Goal: Browse casually: Explore the website without a specific task or goal

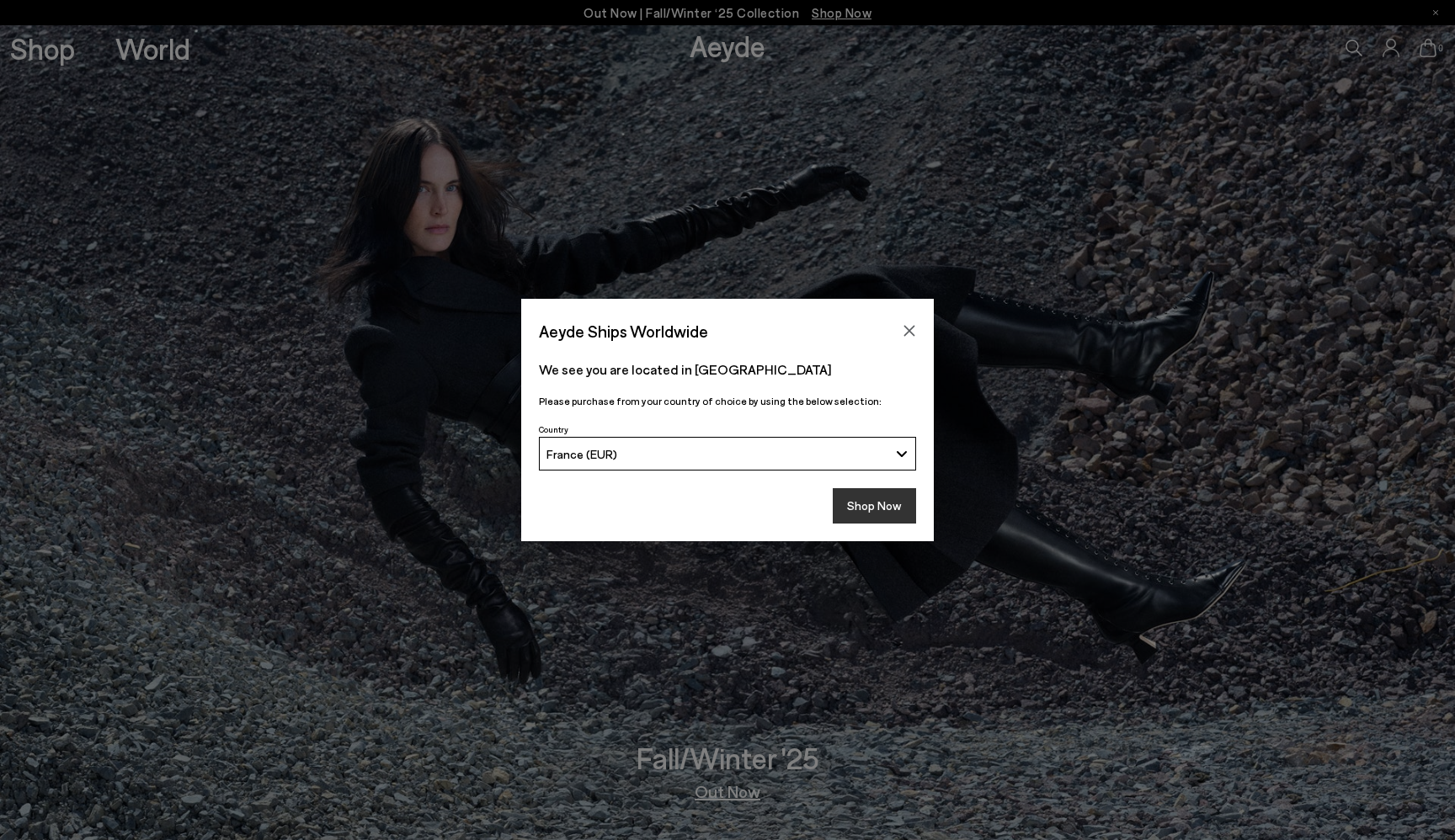
click at [887, 499] on button "Shop Now" at bounding box center [875, 506] width 84 height 35
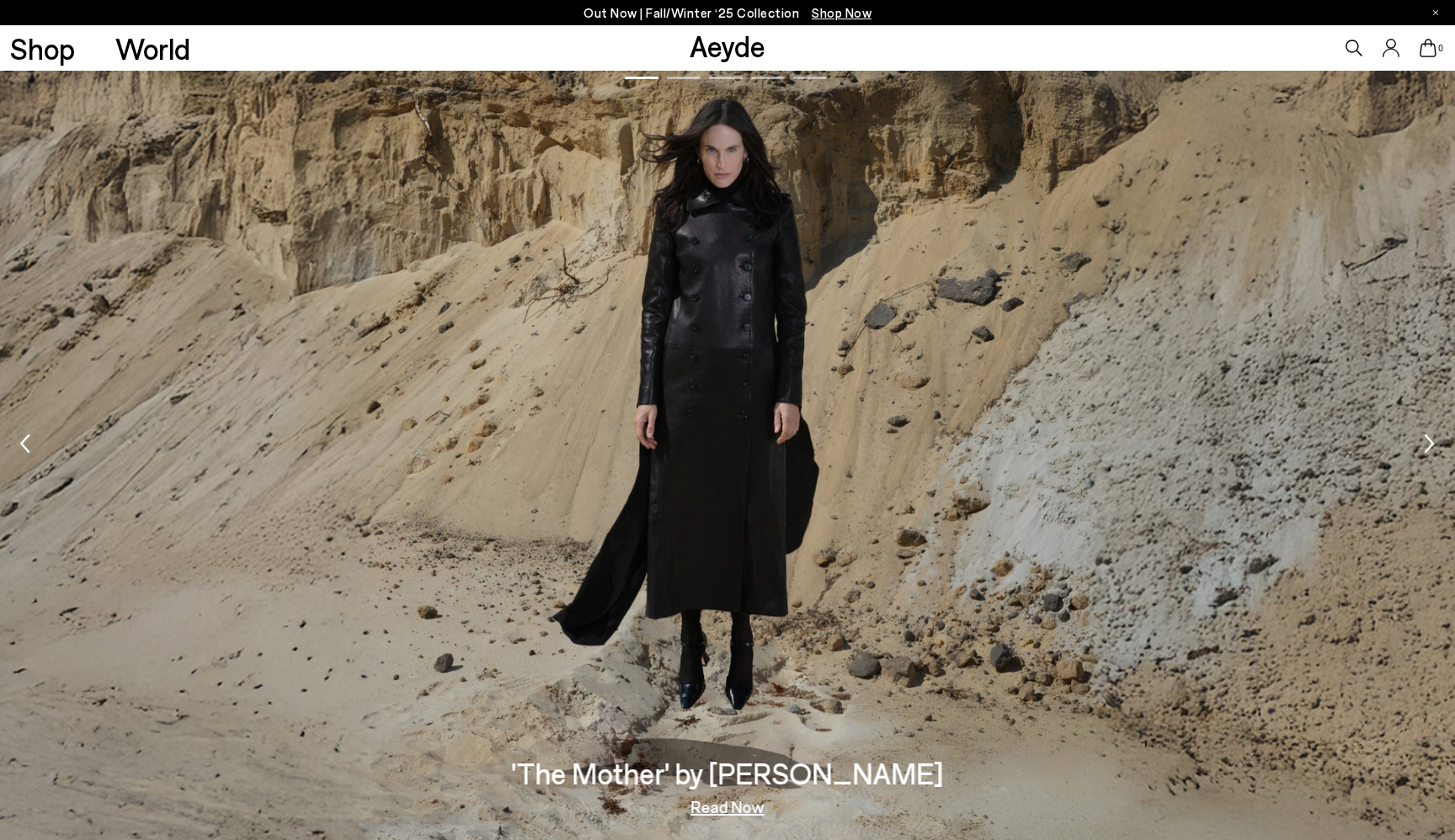
scroll to position [2926, 0]
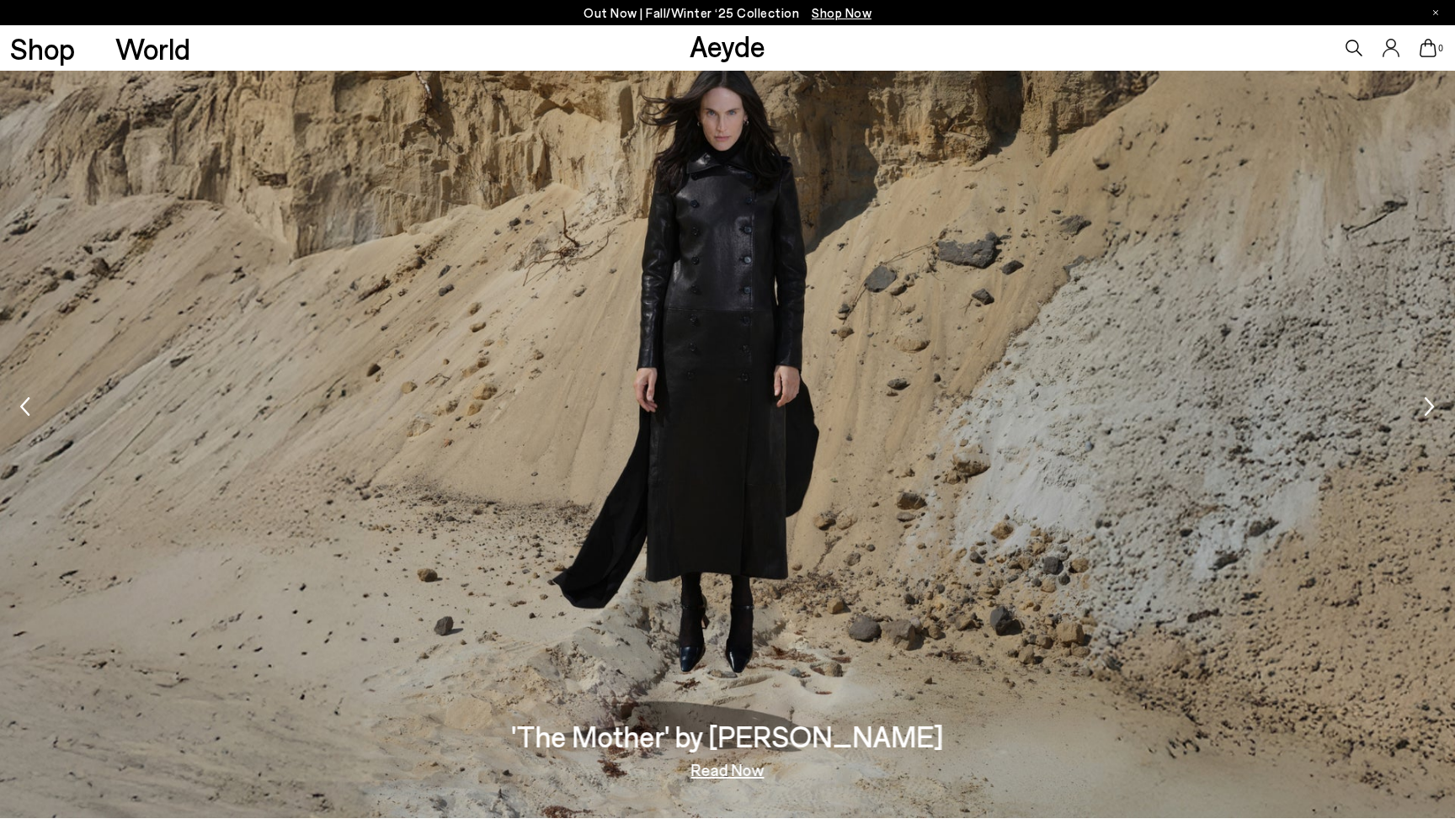
click at [736, 774] on link "Read Now" at bounding box center [728, 769] width 73 height 17
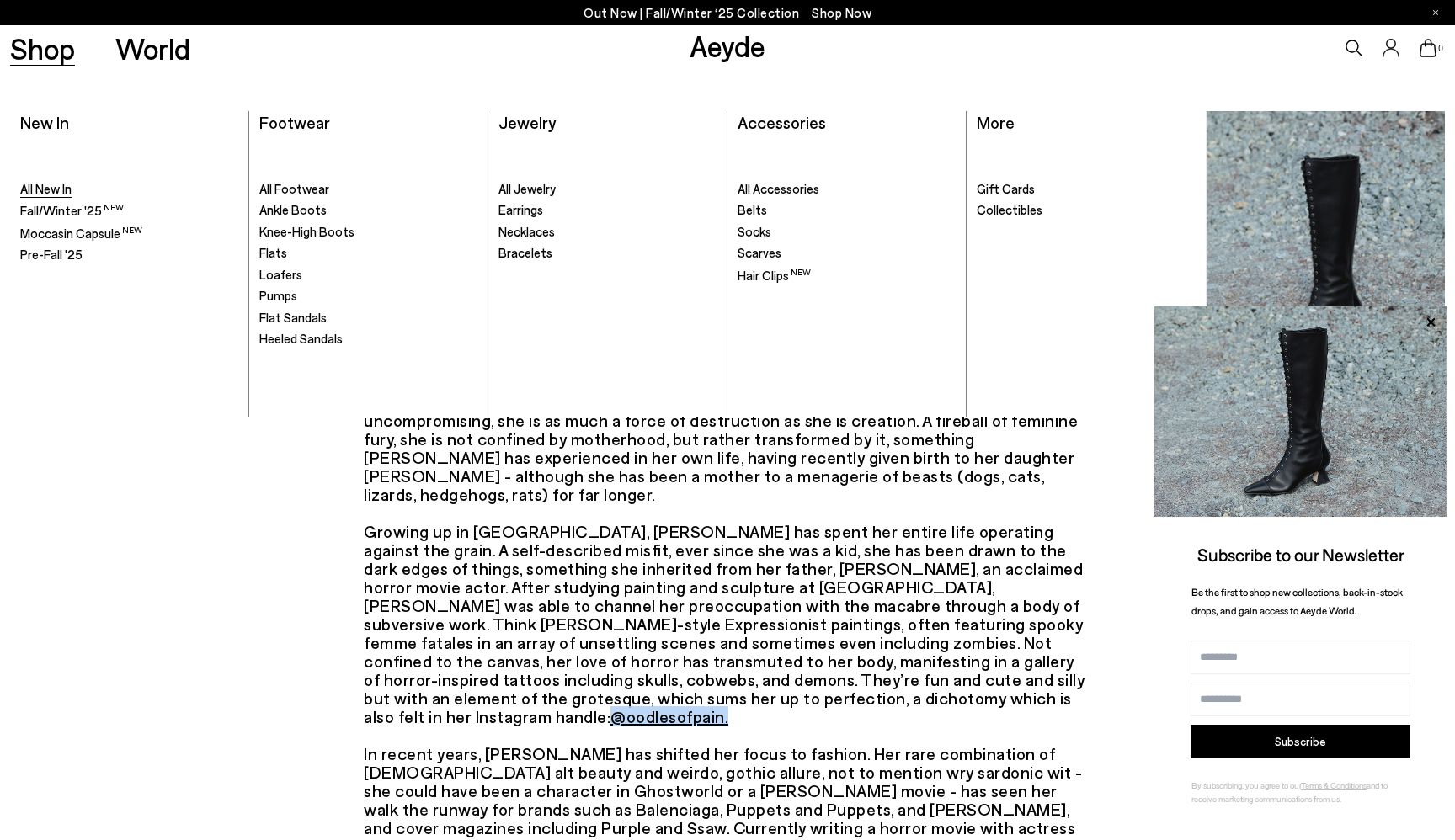
click at [43, 187] on span "All New In" at bounding box center [46, 189] width 52 height 16
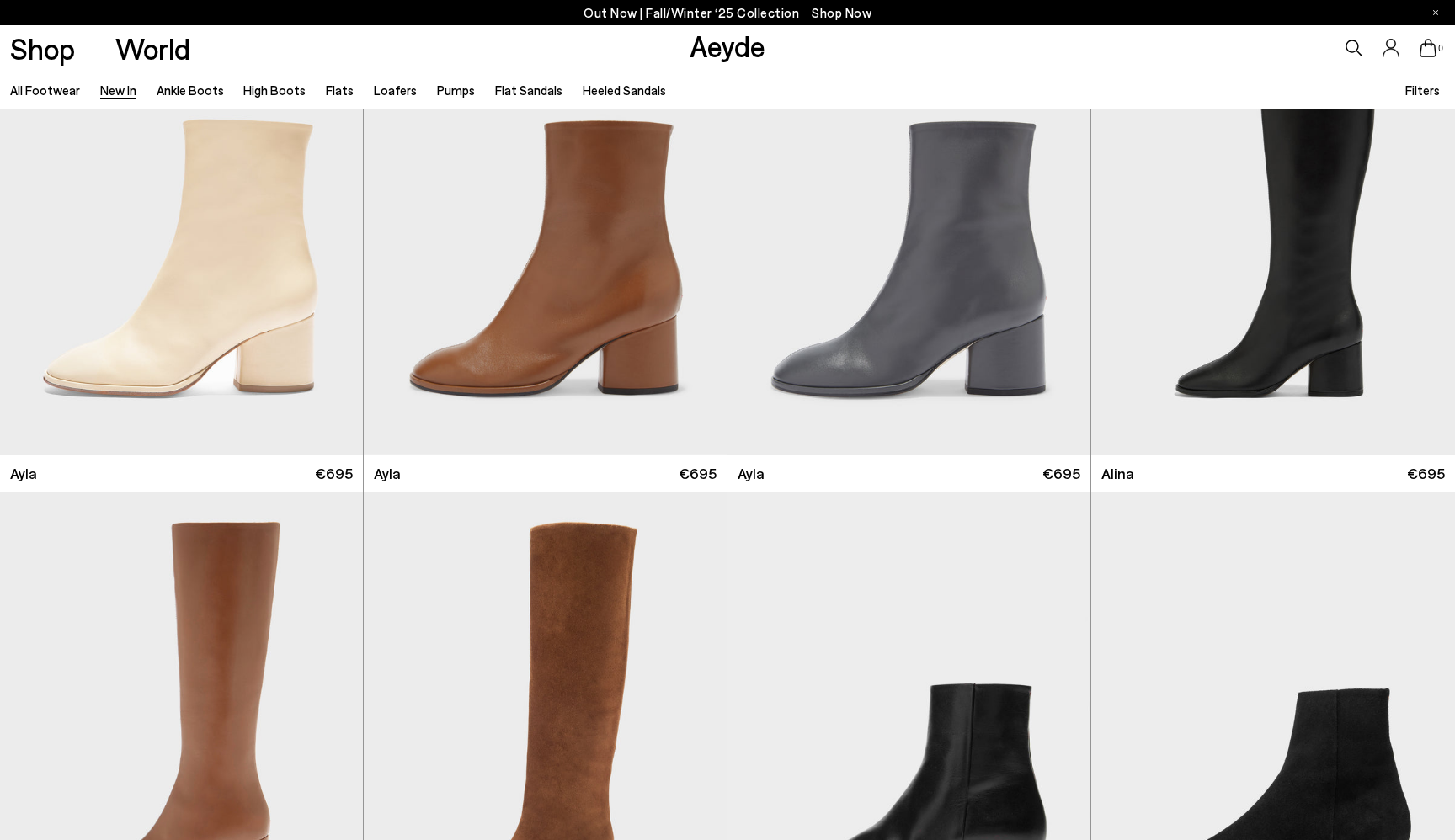
scroll to position [5512, 0]
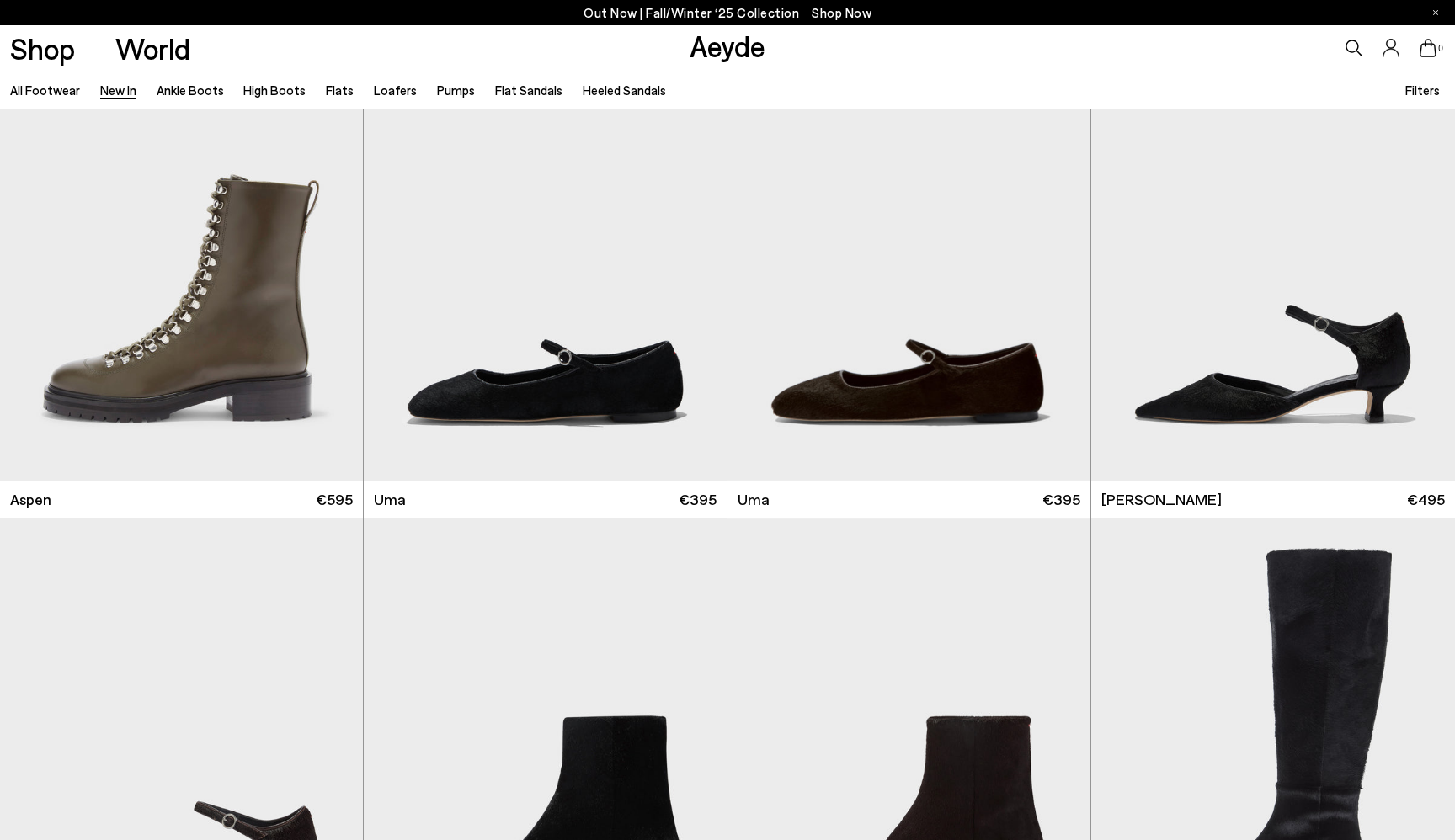
scroll to position [10798, 0]
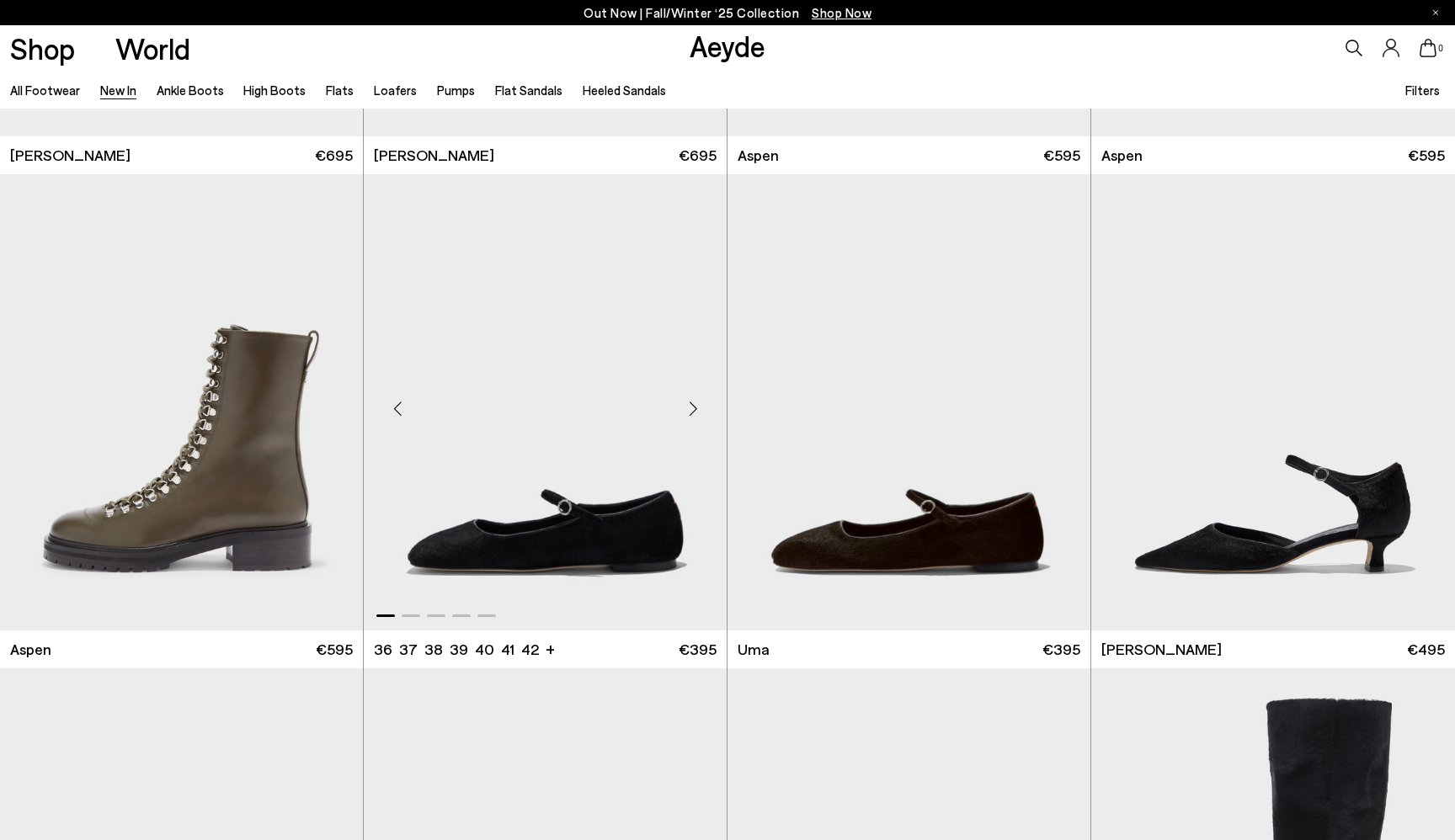
click at [692, 410] on div "Next slide" at bounding box center [693, 409] width 51 height 51
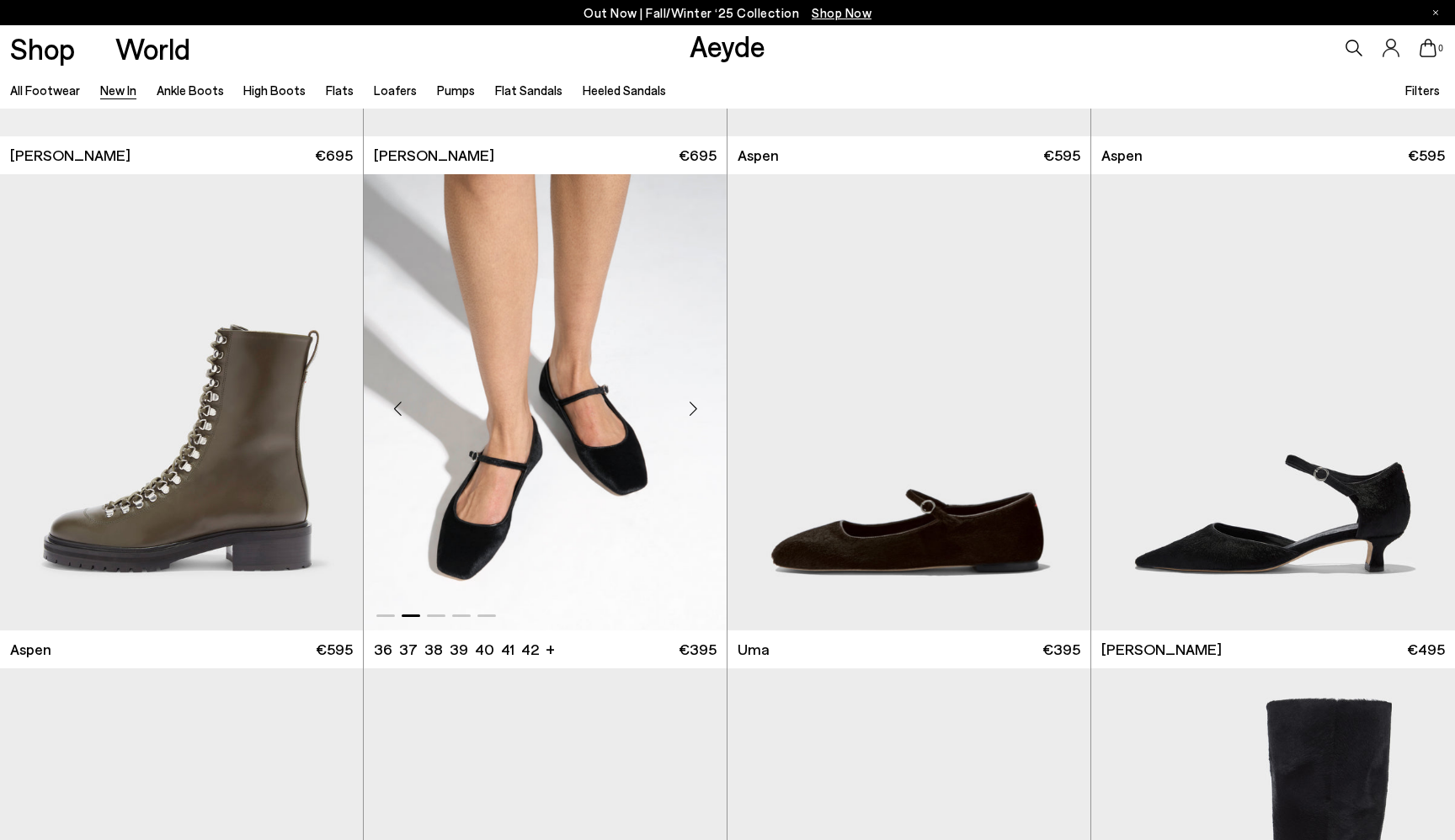
click at [692, 410] on div "Next slide" at bounding box center [693, 409] width 51 height 51
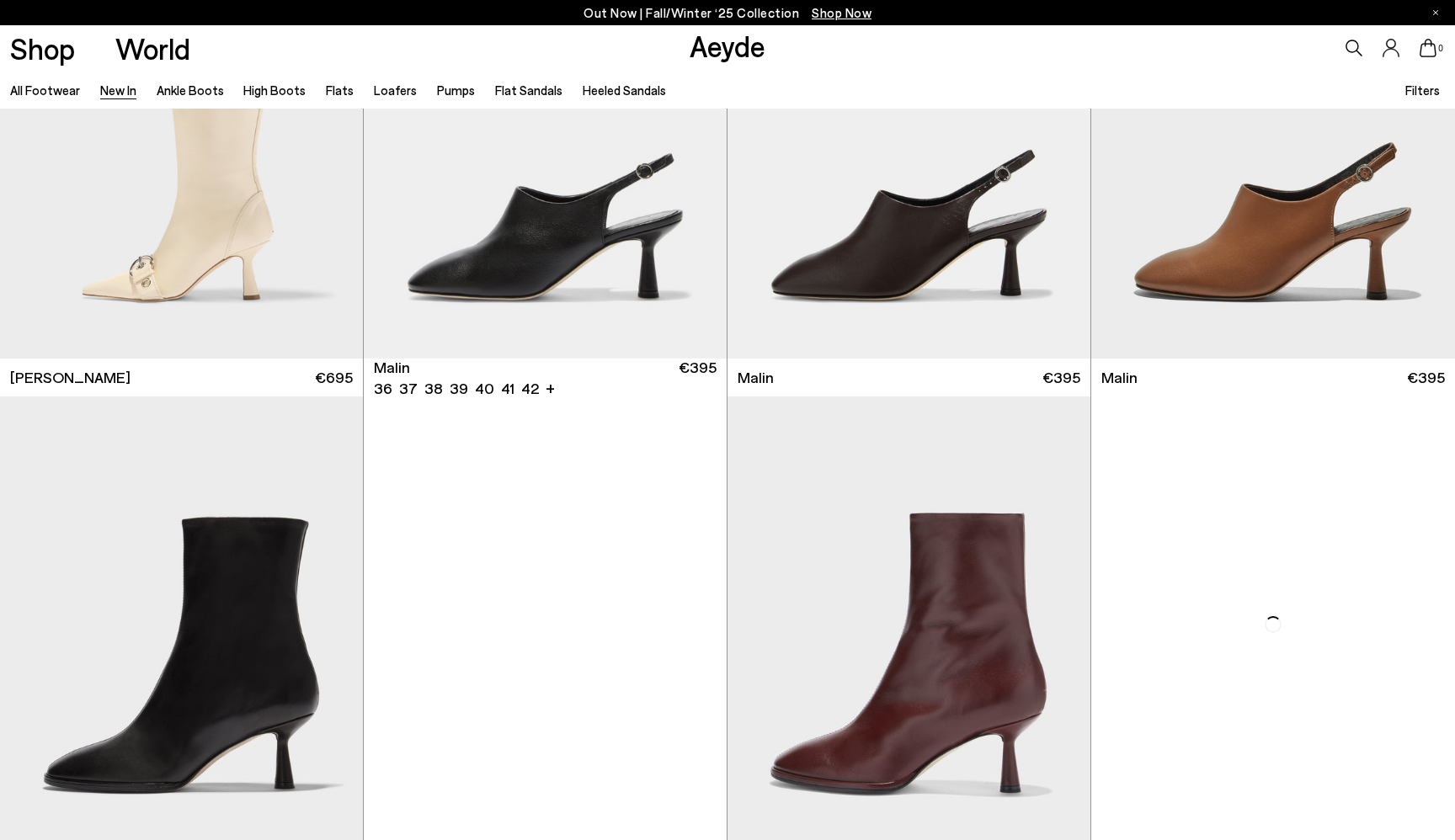
scroll to position [16134, 0]
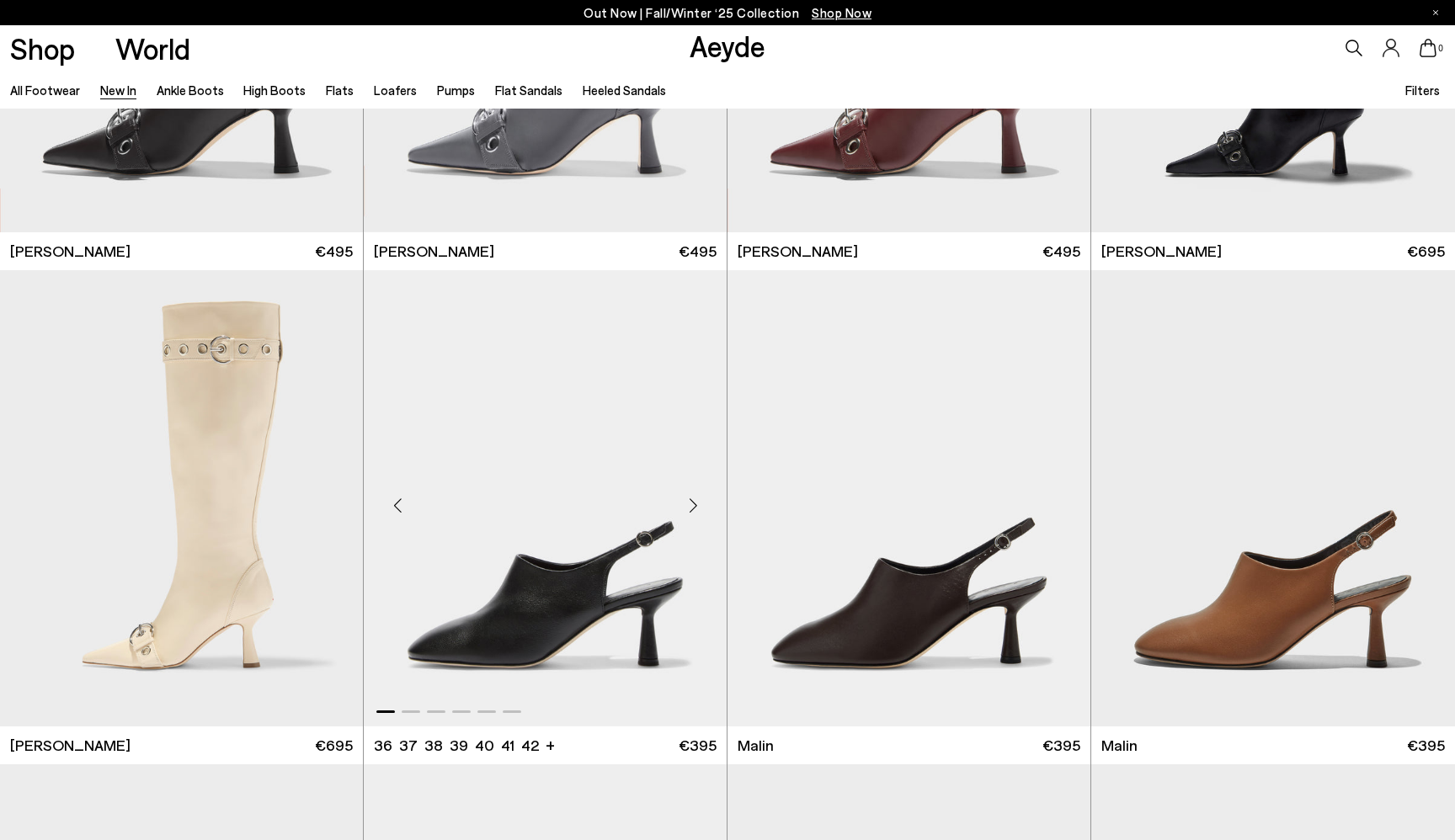
click at [694, 499] on div "Next slide" at bounding box center [693, 505] width 51 height 51
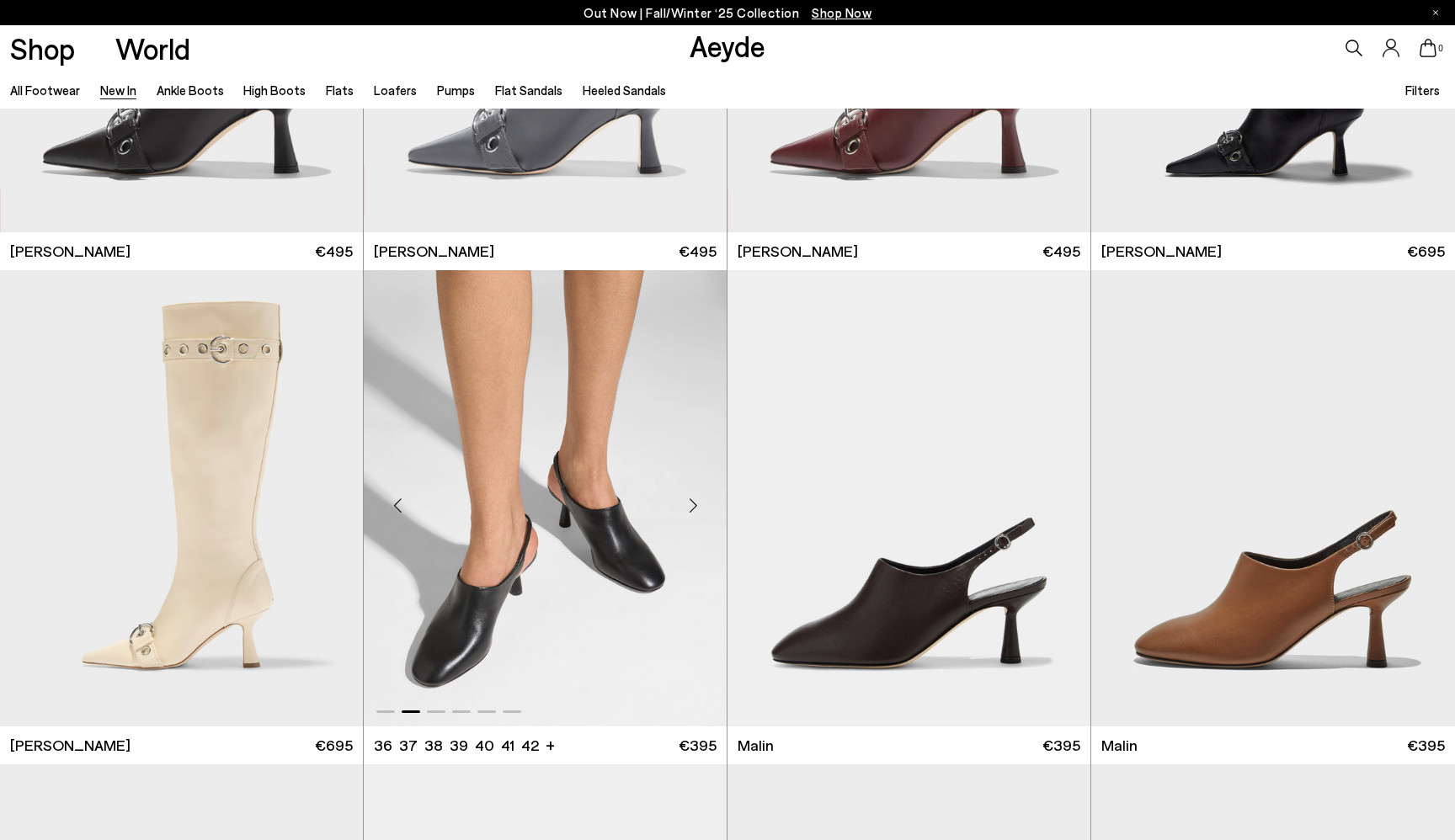
click at [694, 499] on div "Next slide" at bounding box center [693, 505] width 51 height 51
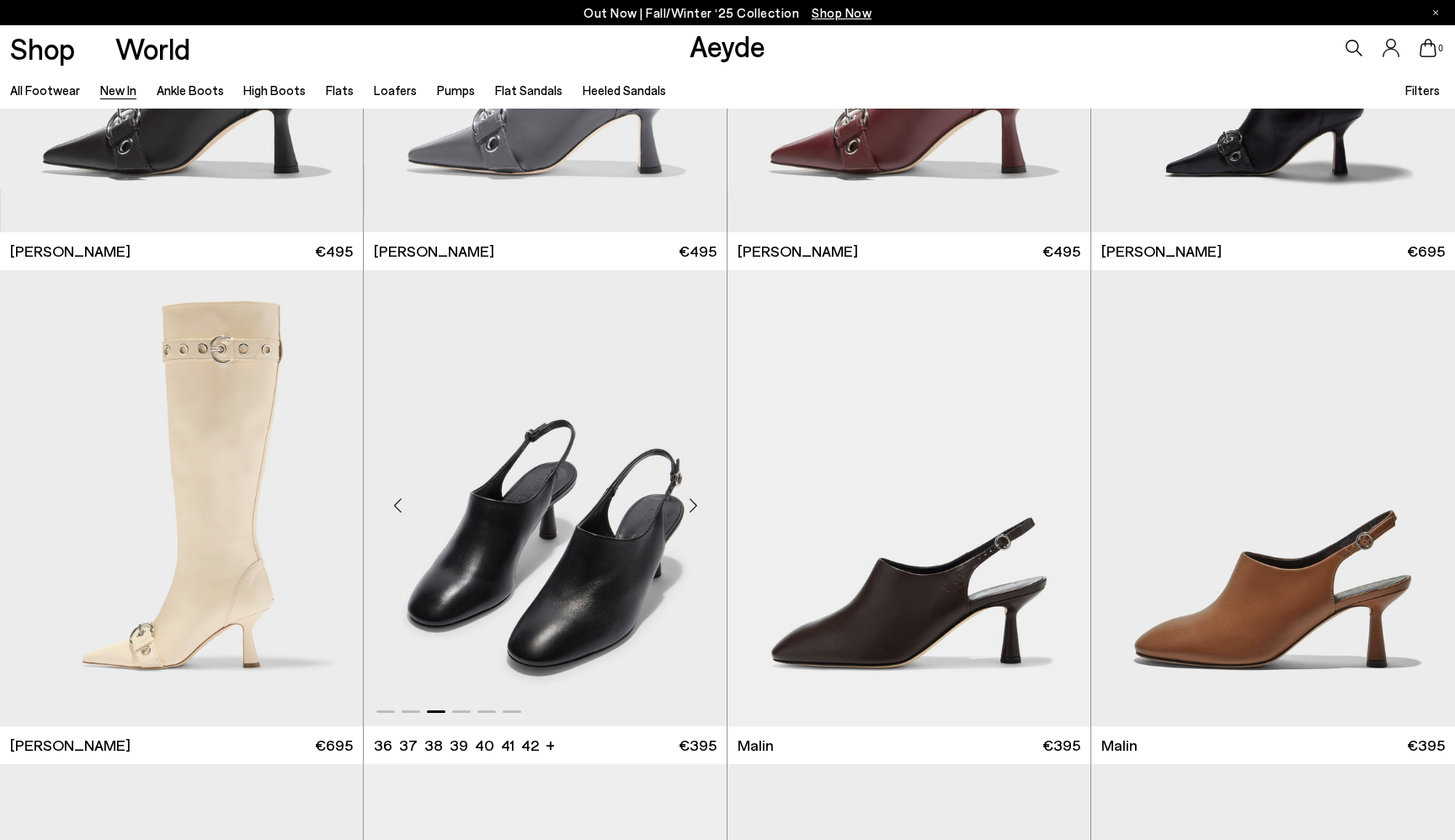
click at [694, 499] on div "Next slide" at bounding box center [693, 505] width 51 height 51
